Goal: Book appointment/travel/reservation

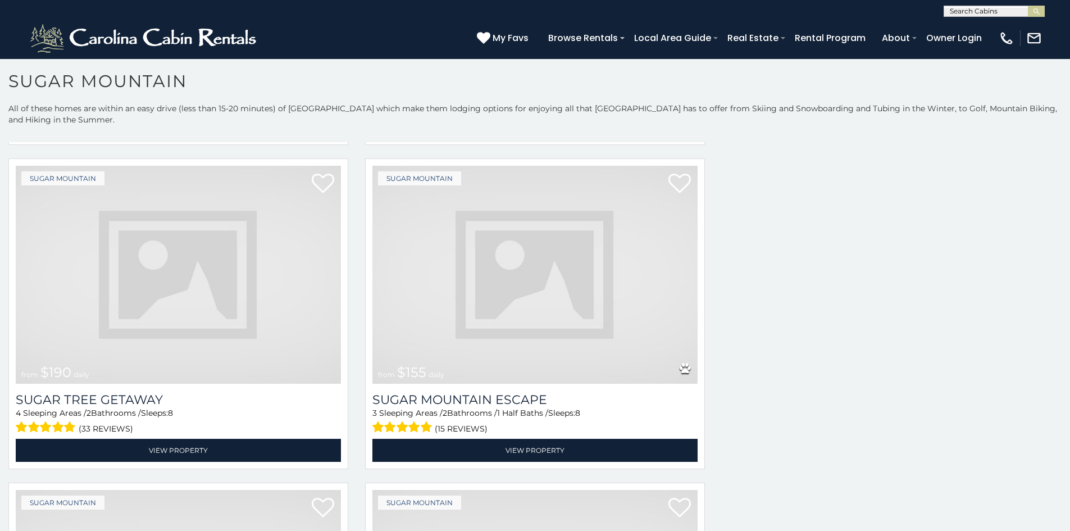
scroll to position [897, 0]
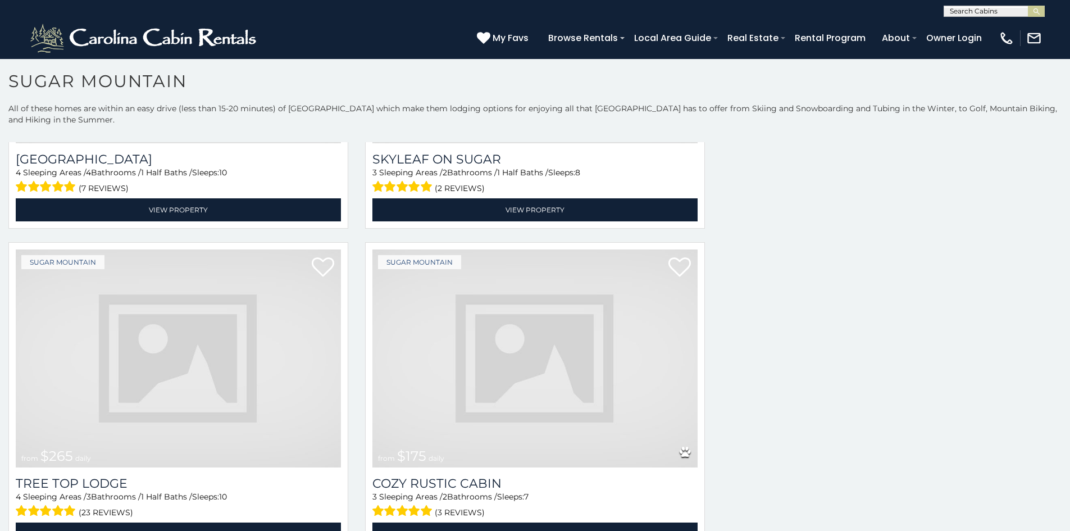
click at [229, 352] on img at bounding box center [178, 358] width 325 height 218
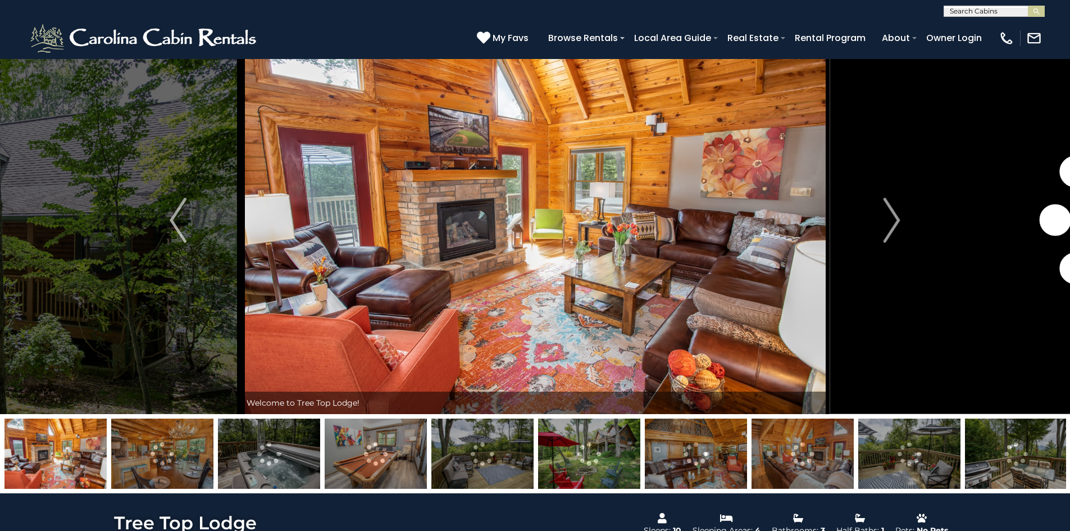
scroll to position [45, 0]
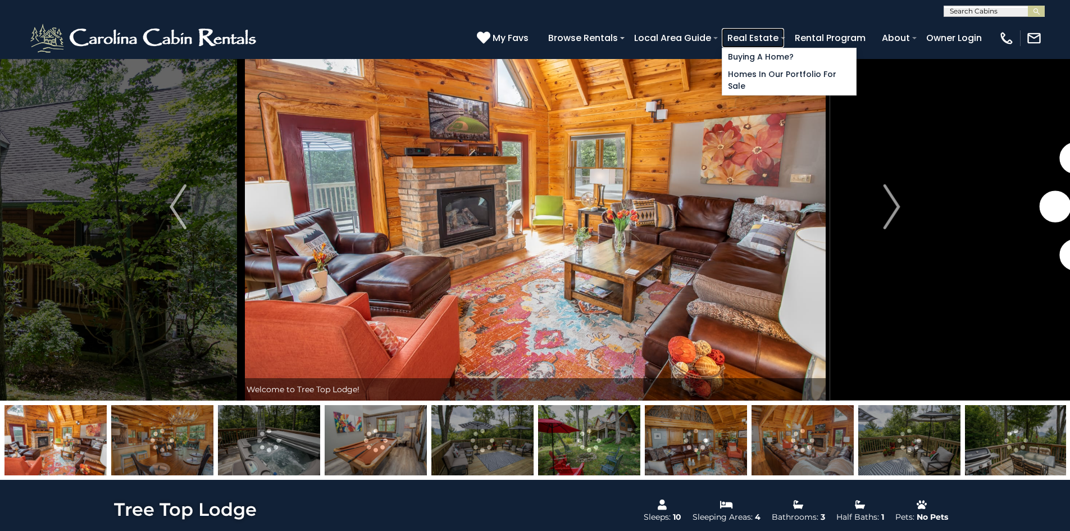
click at [784, 34] on link "Real Estate" at bounding box center [753, 38] width 62 height 20
